Goal: Task Accomplishment & Management: Manage account settings

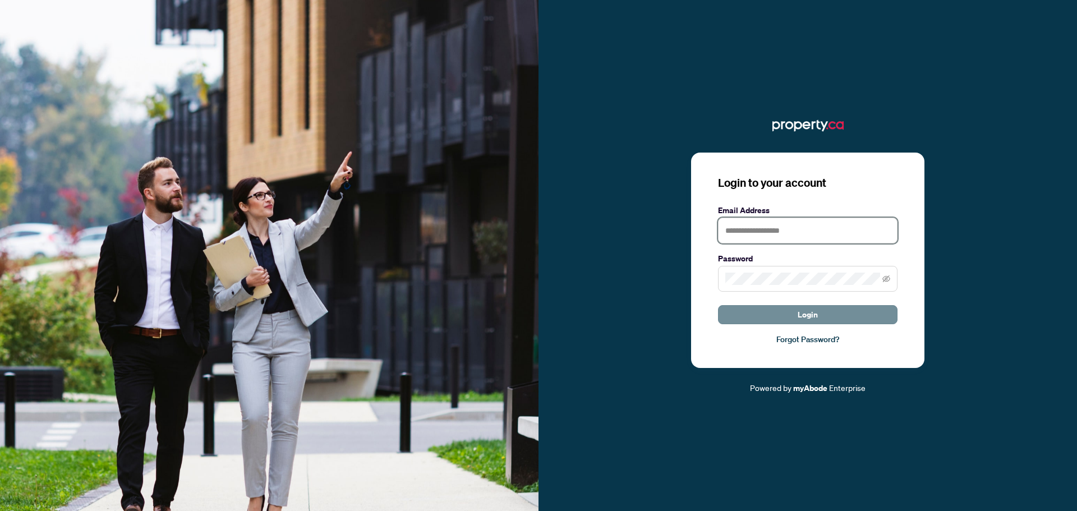
type input "**********"
click at [781, 312] on button "Login" at bounding box center [808, 314] width 180 height 19
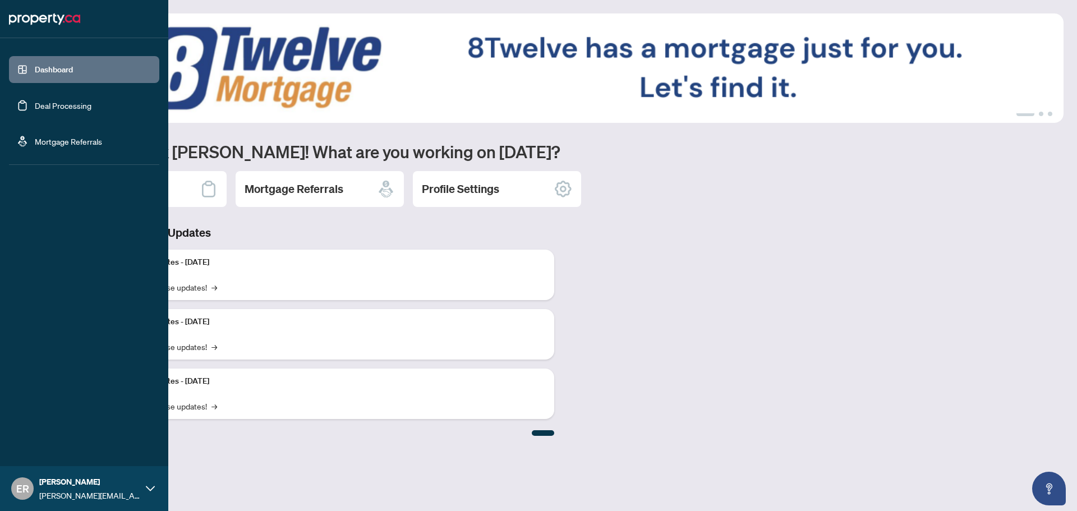
click at [58, 103] on link "Deal Processing" at bounding box center [63, 105] width 57 height 10
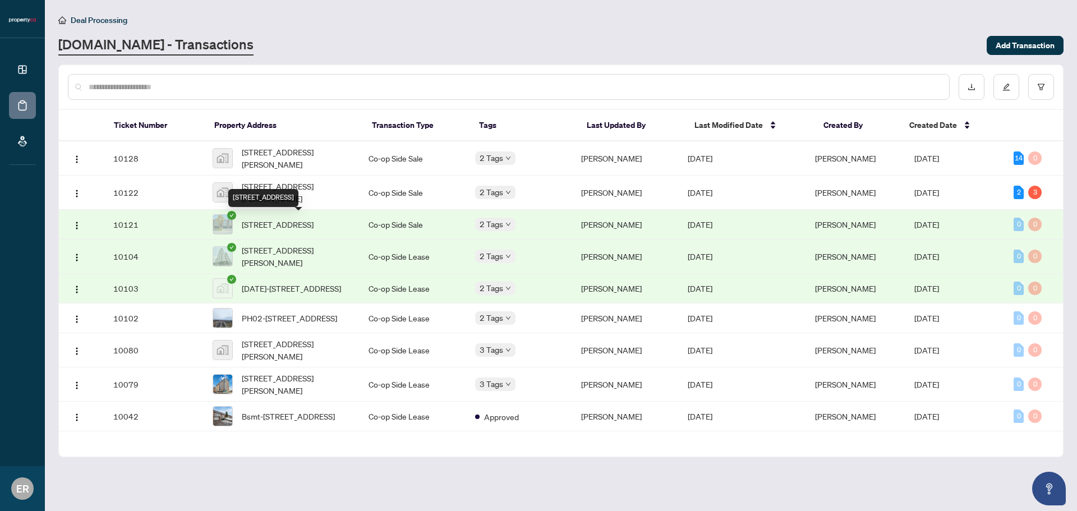
click at [300, 224] on span "[STREET_ADDRESS]" at bounding box center [278, 224] width 72 height 12
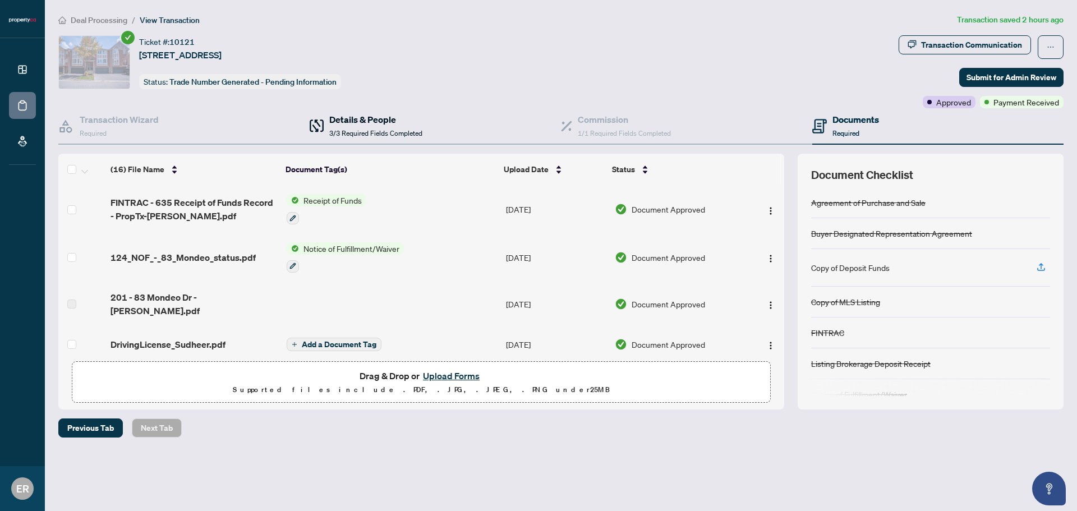
click at [371, 118] on h4 "Details & People" at bounding box center [375, 119] width 93 height 13
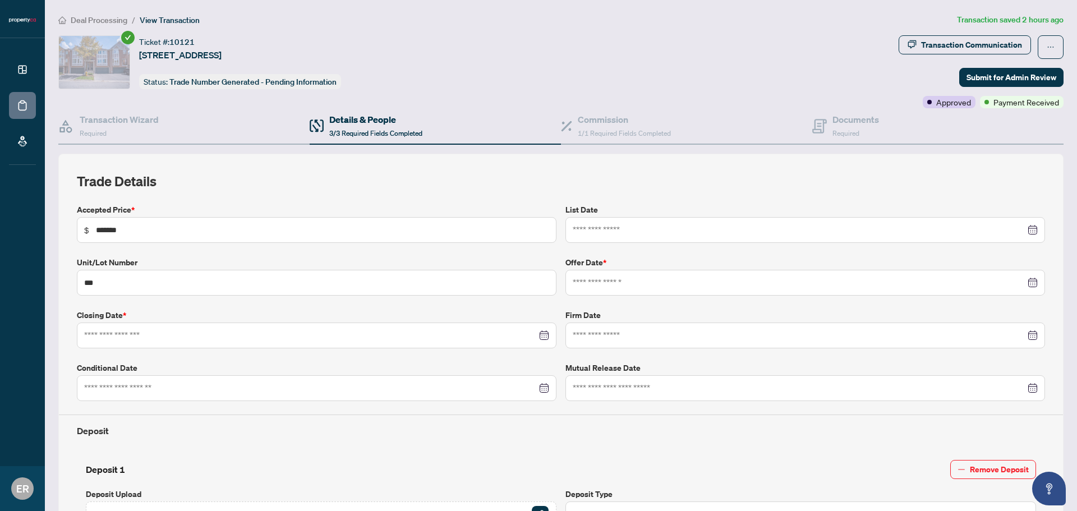
type input "**********"
click at [611, 128] on div "Commission 1/1 Required Fields Completed" at bounding box center [624, 126] width 93 height 26
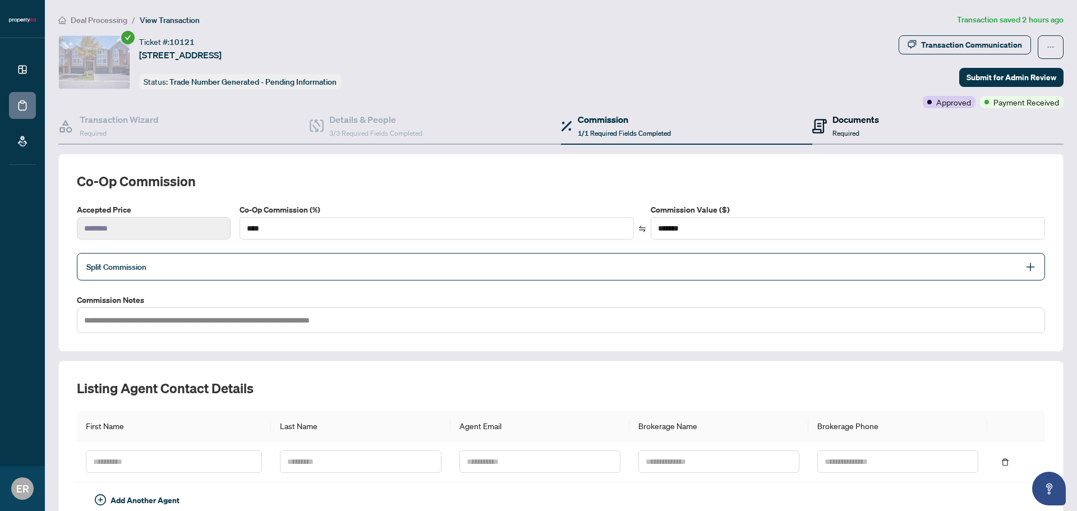
click at [846, 122] on h4 "Documents" at bounding box center [856, 119] width 47 height 13
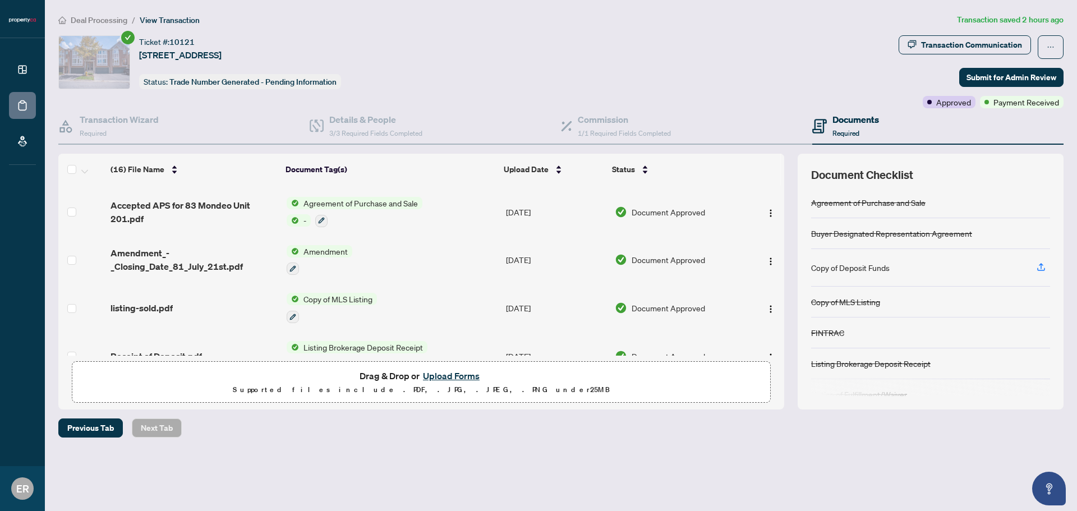
scroll to position [572, 0]
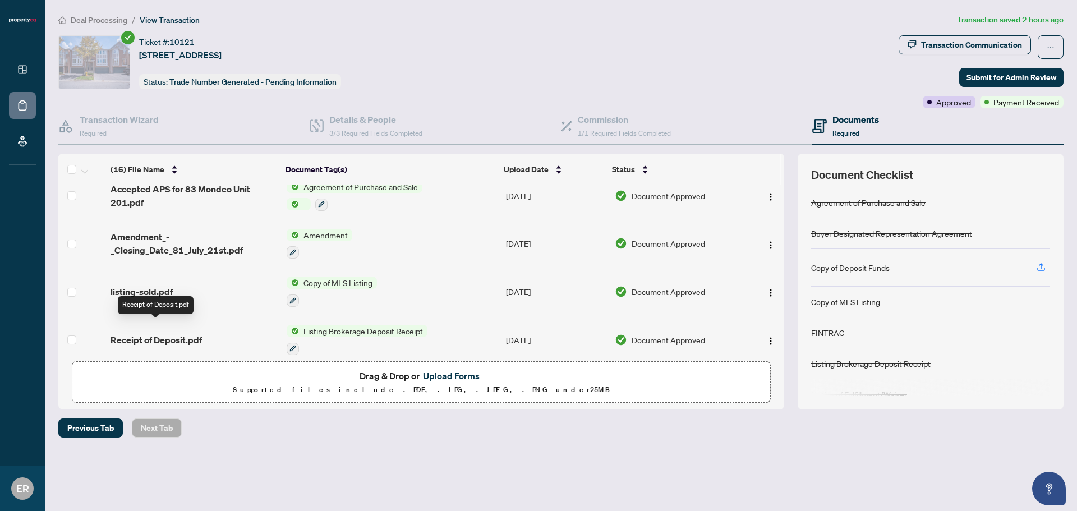
click at [171, 333] on span "Receipt of Deposit.pdf" at bounding box center [156, 339] width 91 height 13
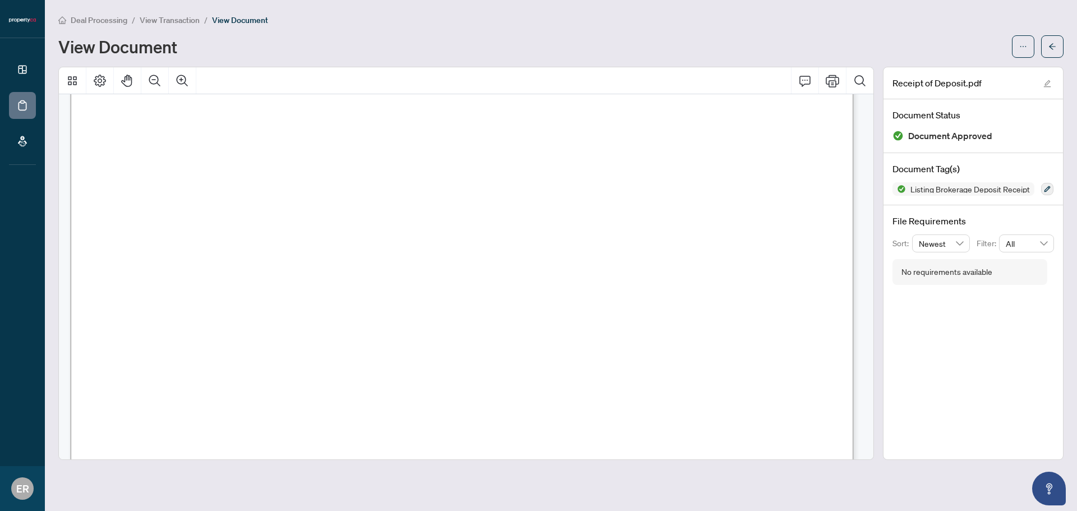
scroll to position [2134, 0]
